Goal: Transaction & Acquisition: Purchase product/service

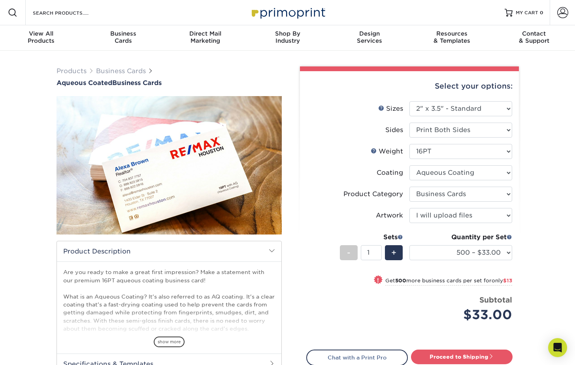
select select "2.00x3.50"
select select "3b5148f1-0588-4f88-a218-97bcfdce65c1"
select select "upload"
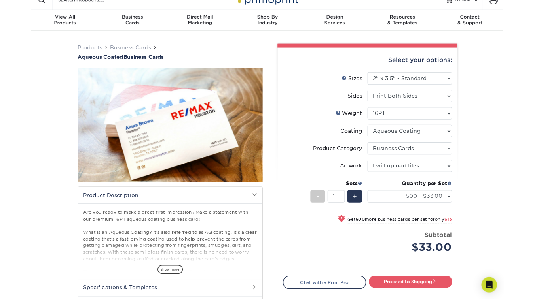
scroll to position [13, 0]
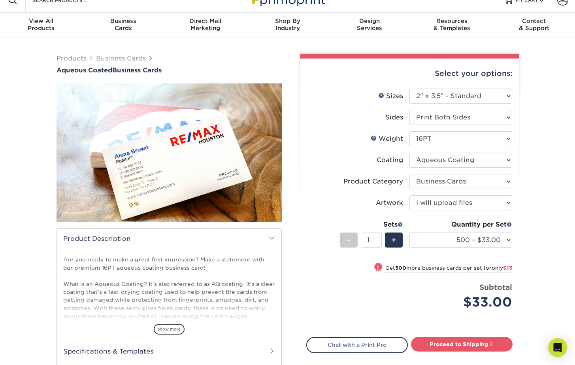
click at [575, 196] on html "Resources Menu Search Products Account SIGN IN CREATE AN ACCOUNT forgot passwor…" at bounding box center [287, 326] width 575 height 679
click at [566, 217] on div "Products Business Cards Aqueous Coated Business Cards show more $" at bounding box center [287, 236] width 575 height 397
click at [256, 363] on h2 "Common Questions" at bounding box center [169, 372] width 225 height 21
